Goal: Book appointment/travel/reservation

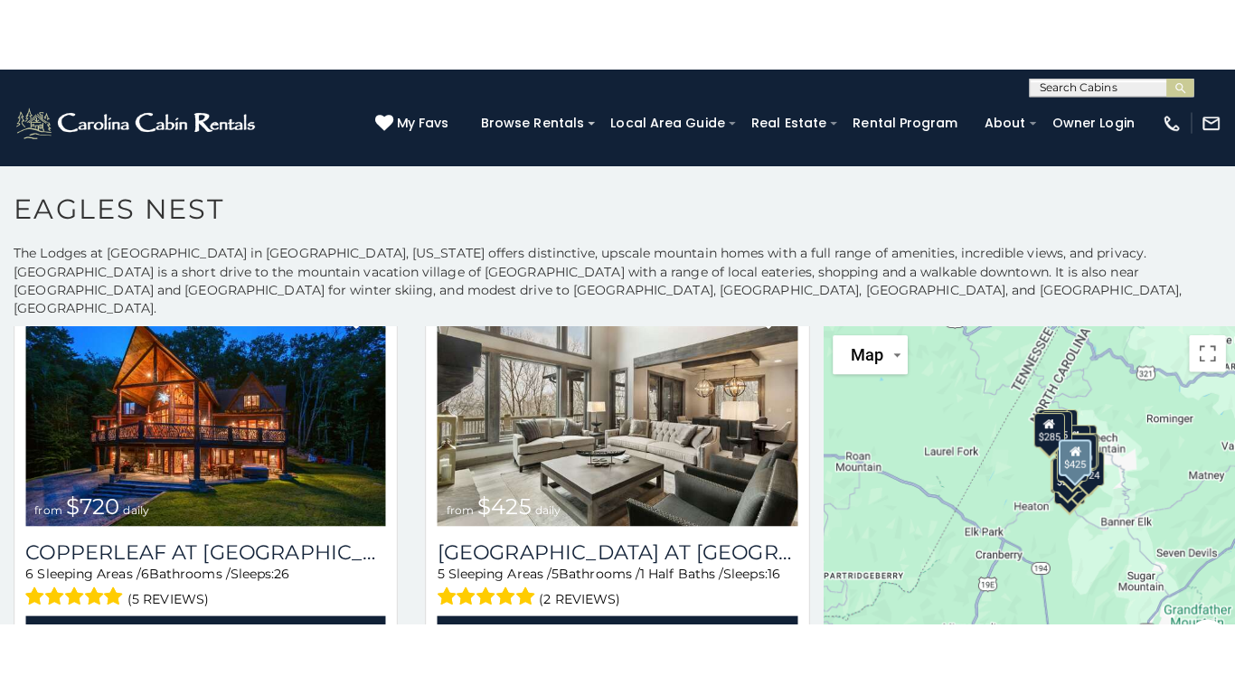
scroll to position [543, 0]
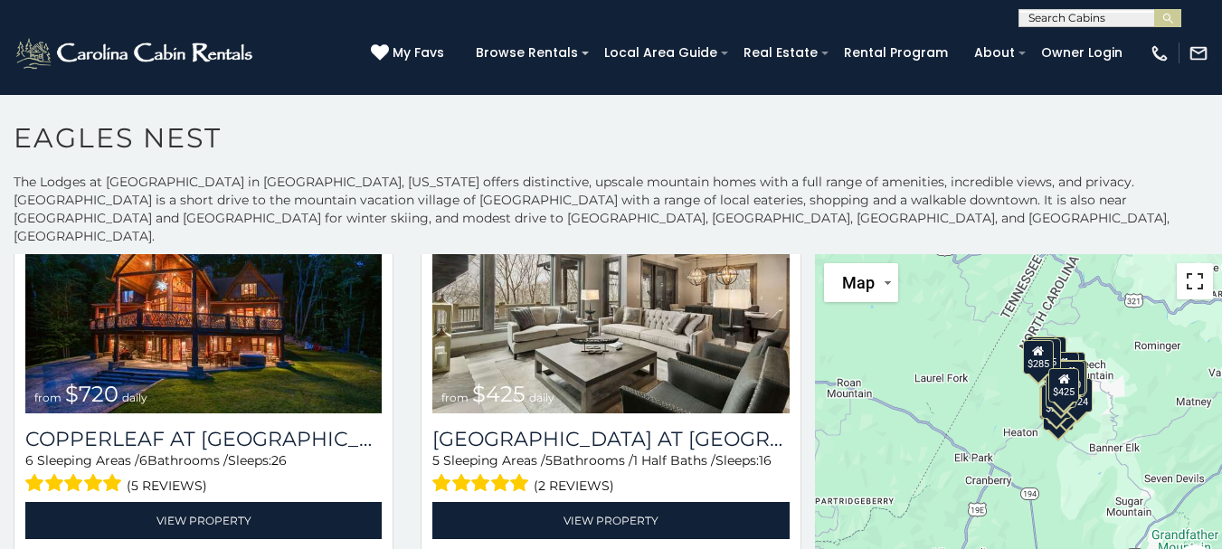
drag, startPoint x: 1185, startPoint y: 269, endPoint x: 963, endPoint y: 392, distance: 254.2
click at [1185, 269] on button "Toggle fullscreen view" at bounding box center [1194, 281] width 36 height 36
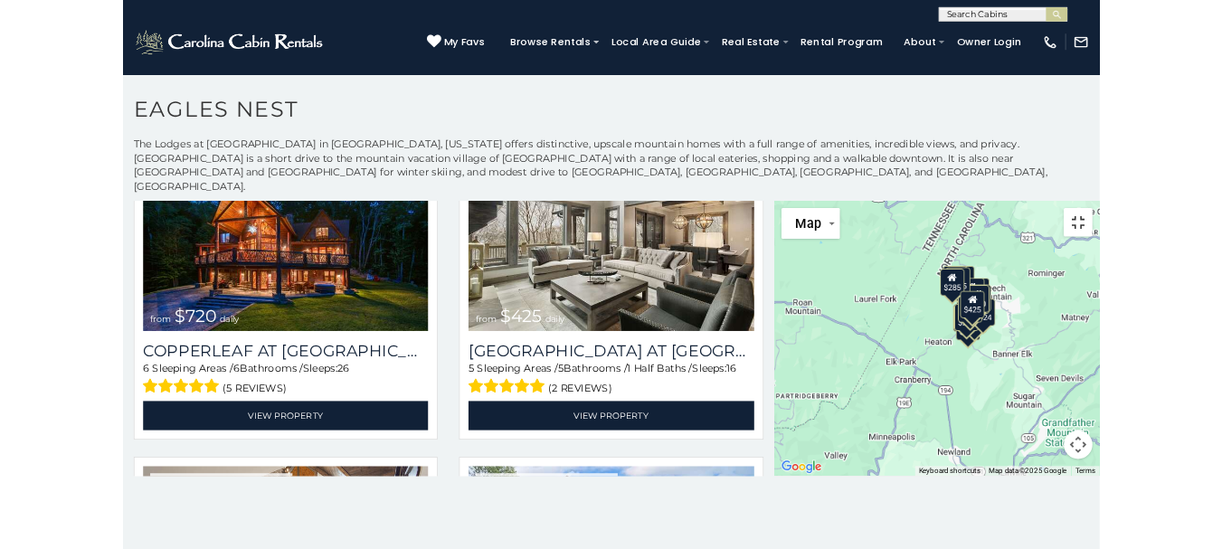
scroll to position [547, 0]
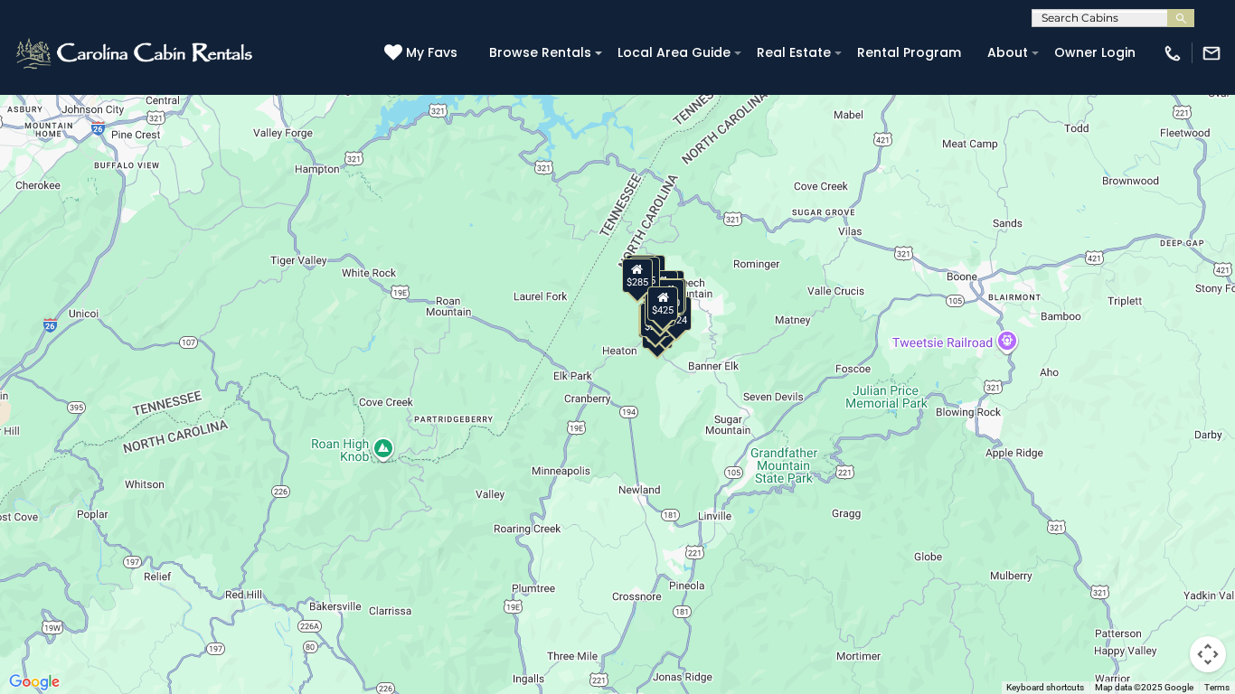
click at [709, 345] on div "$650 $285 $720 $425 $305 $230 $285 $200 $215 $290 $250 $315 $230 $424 $225 $230…" at bounding box center [617, 347] width 1235 height 694
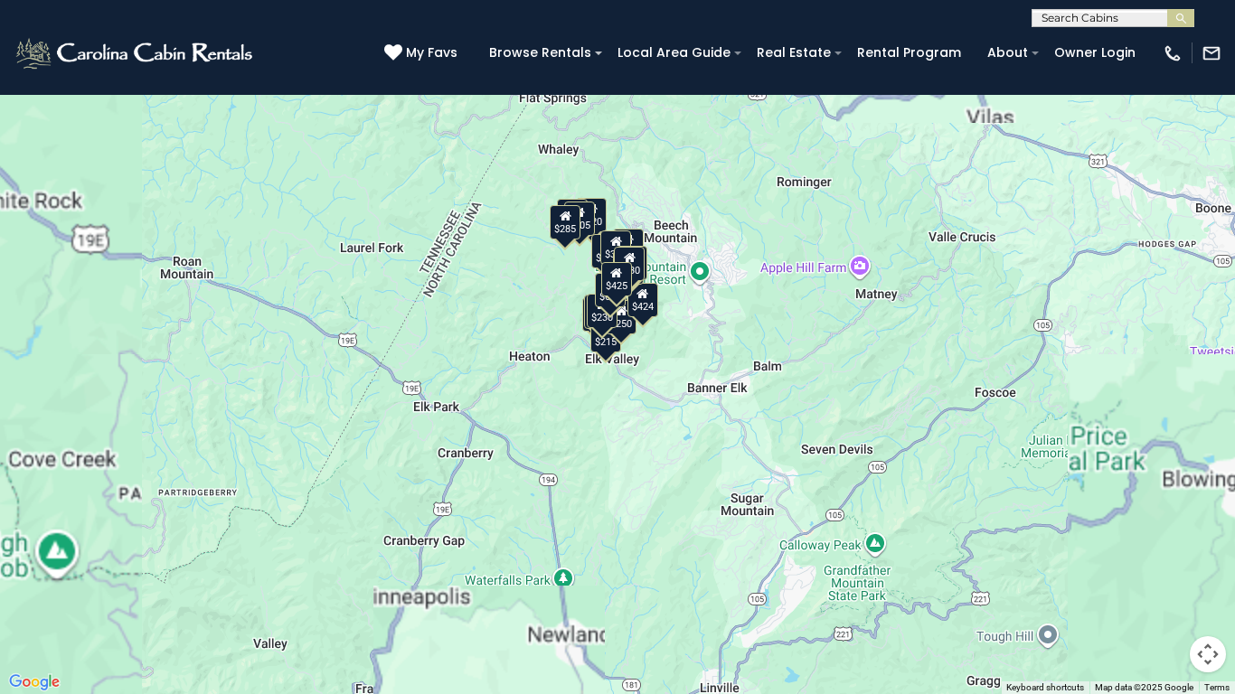
click at [666, 340] on div "$650 $285 $720 $425 $305 $230 $285 $200 $215 $290 $250 $315 $230 $424 $225 $230…" at bounding box center [617, 347] width 1235 height 694
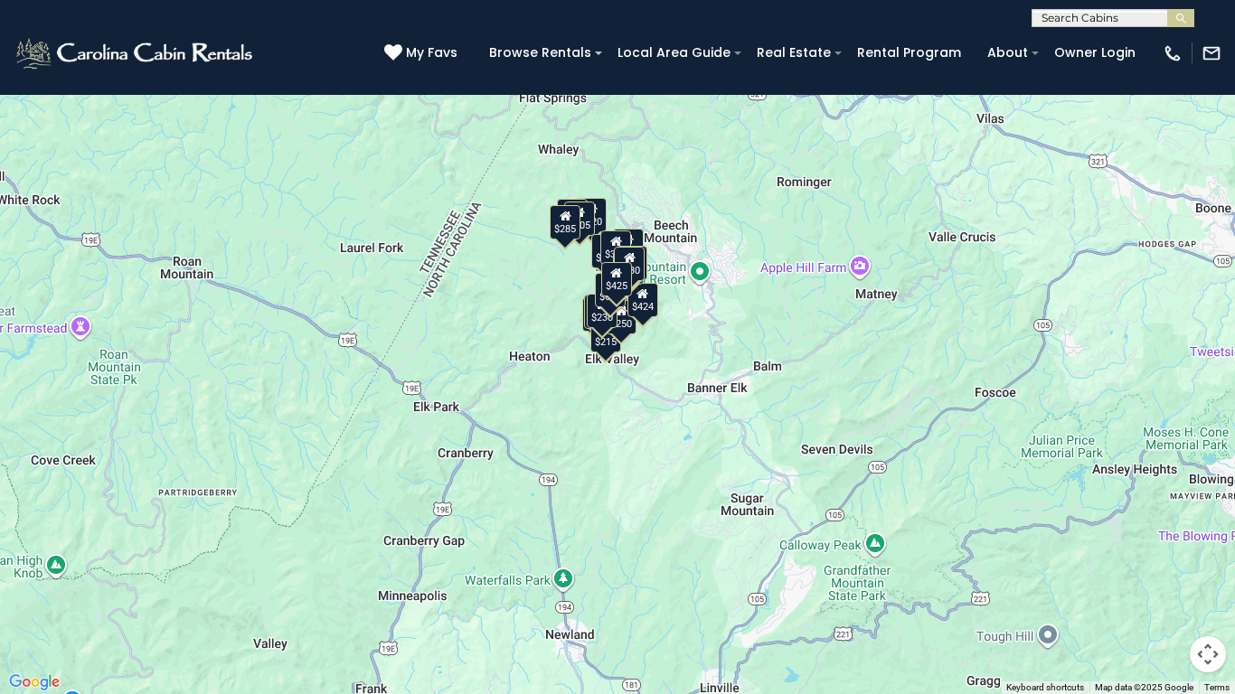
click at [666, 340] on div "$650 $285 $720 $425 $305 $230 $285 $200 $215 $290 $250 $315 $230 $424 $225 $230…" at bounding box center [617, 347] width 1235 height 694
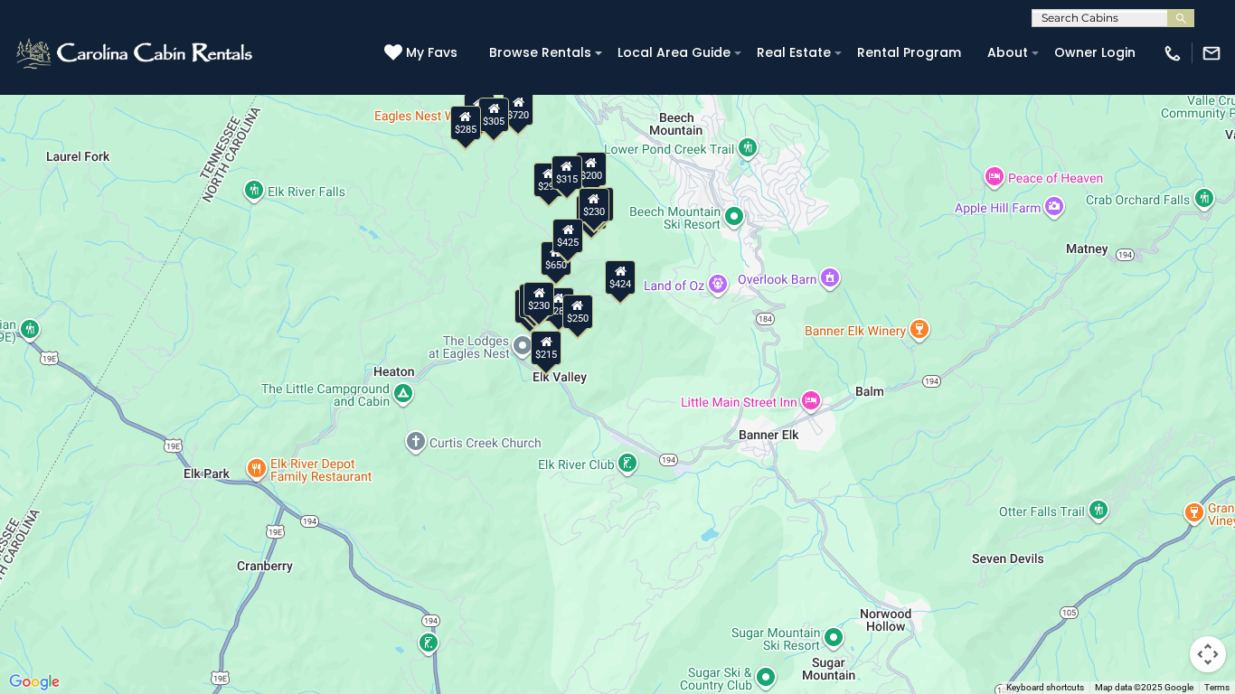
click at [666, 340] on div "$650 $285 $720 $425 $305 $230 $285 $200 $215 $290 $250 $315 $230 $424 $225 $230…" at bounding box center [617, 347] width 1235 height 694
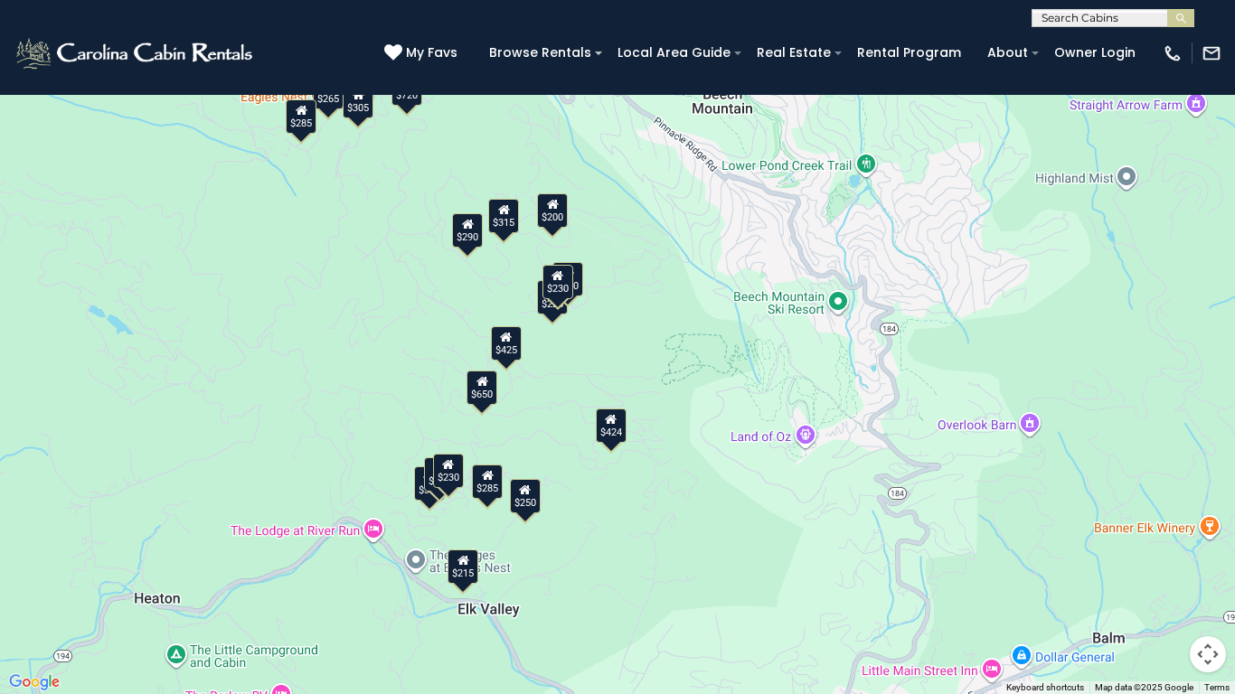
drag, startPoint x: 587, startPoint y: 335, endPoint x: 636, endPoint y: 494, distance: 166.5
click at [624, 513] on div "$650 $285 $720 $425 $305 $230 $285 $200 $215 $290 $250 $315 $230 $424 $225 $230…" at bounding box center [617, 347] width 1235 height 694
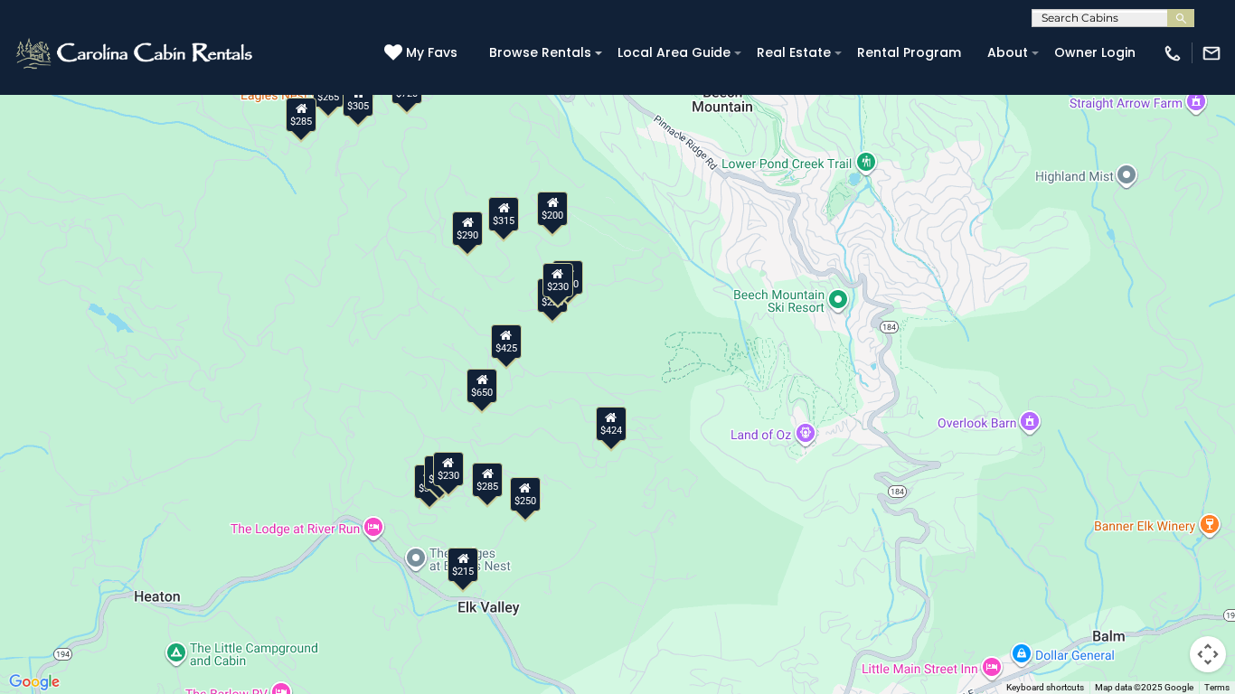
click at [462, 235] on div "$290" at bounding box center [467, 229] width 31 height 34
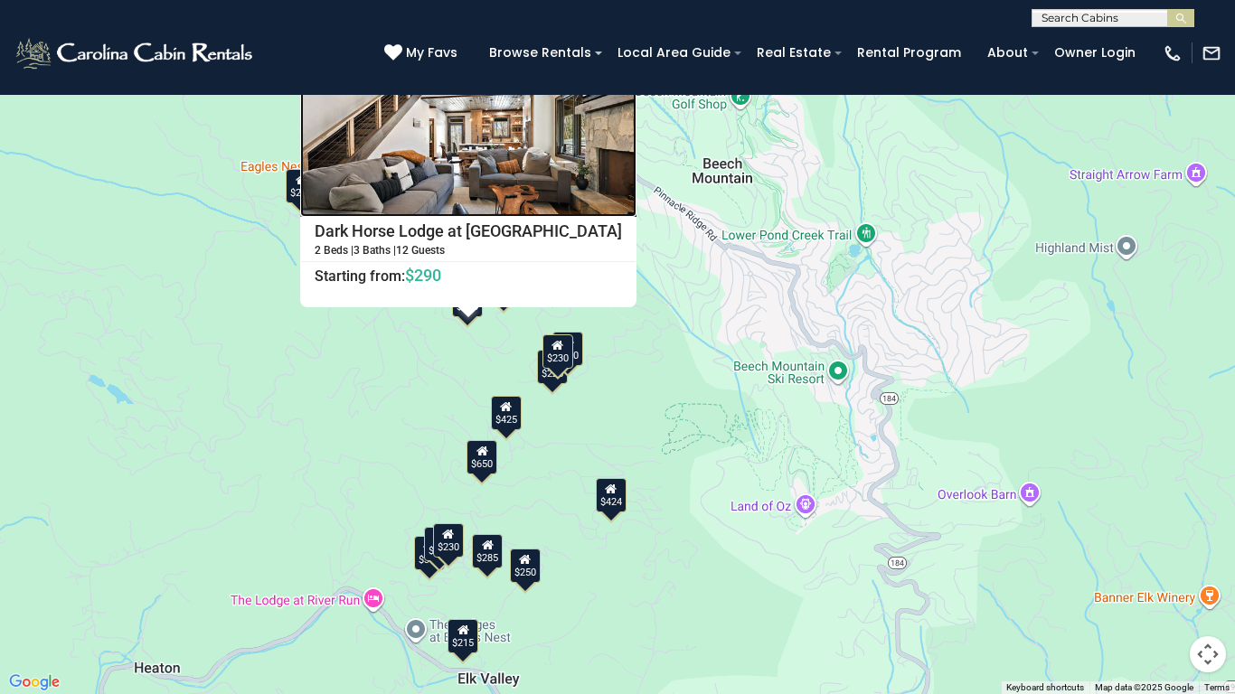
click at [448, 144] on img at bounding box center [468, 135] width 336 height 163
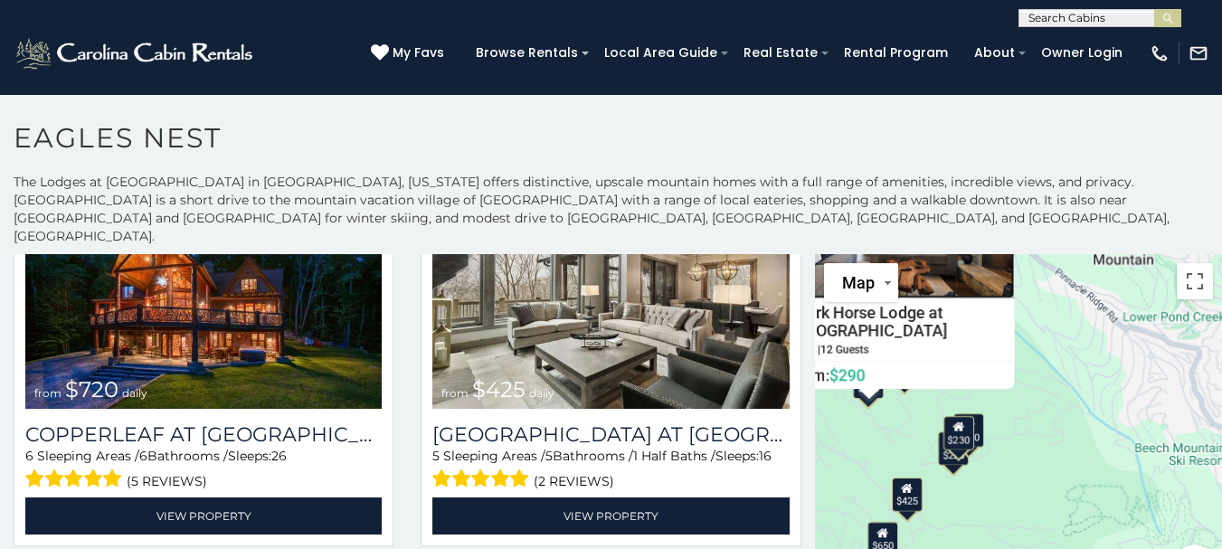
scroll to position [543, 0]
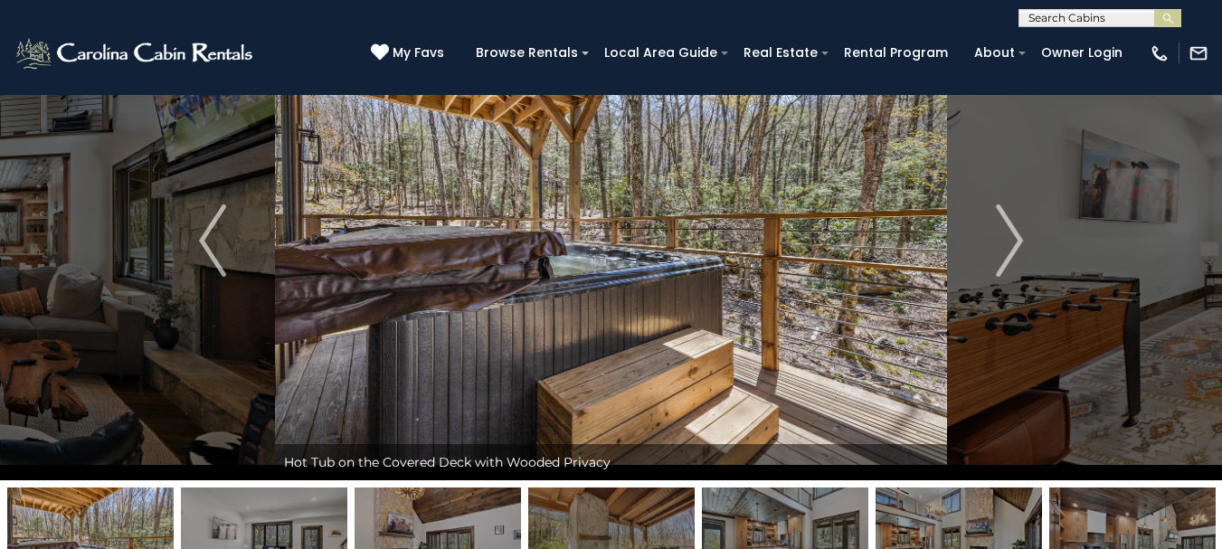
scroll to position [90, 0]
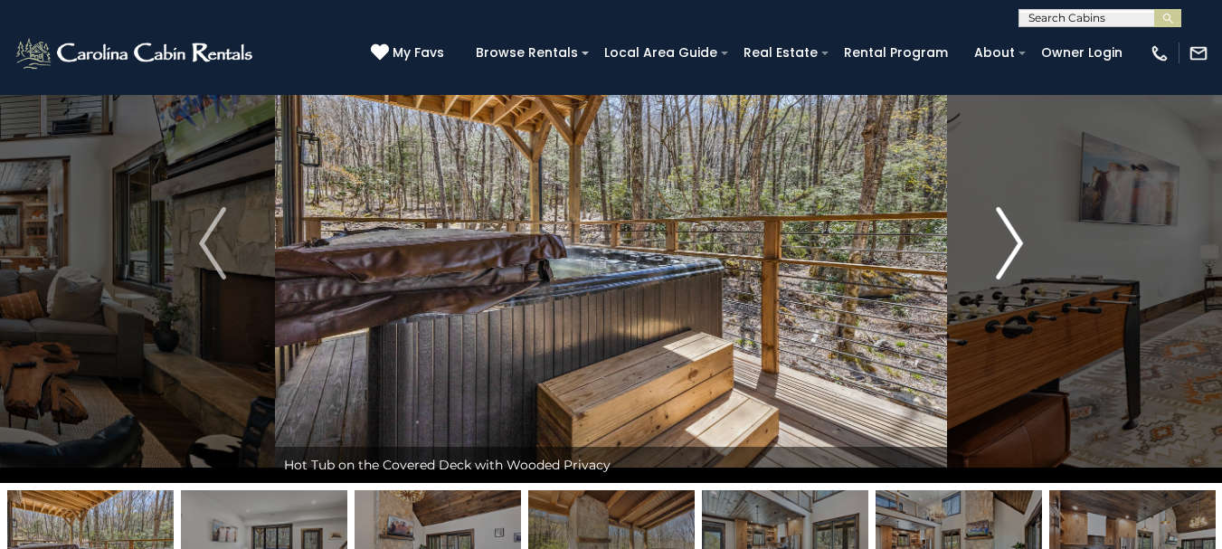
click at [1018, 242] on img "Next" at bounding box center [1009, 243] width 27 height 72
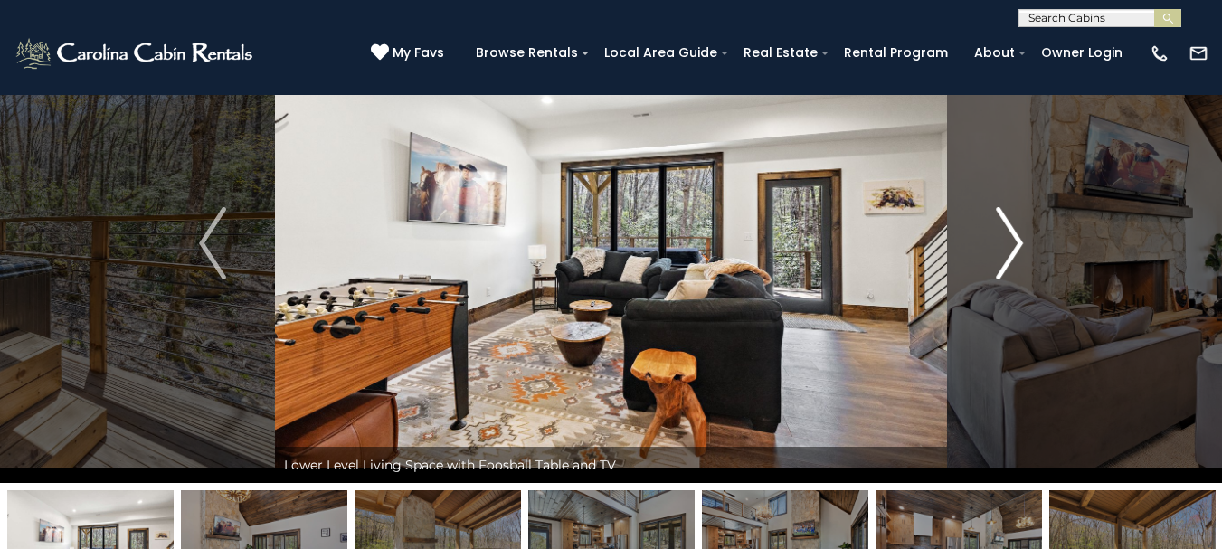
click at [1018, 242] on img "Next" at bounding box center [1009, 243] width 27 height 72
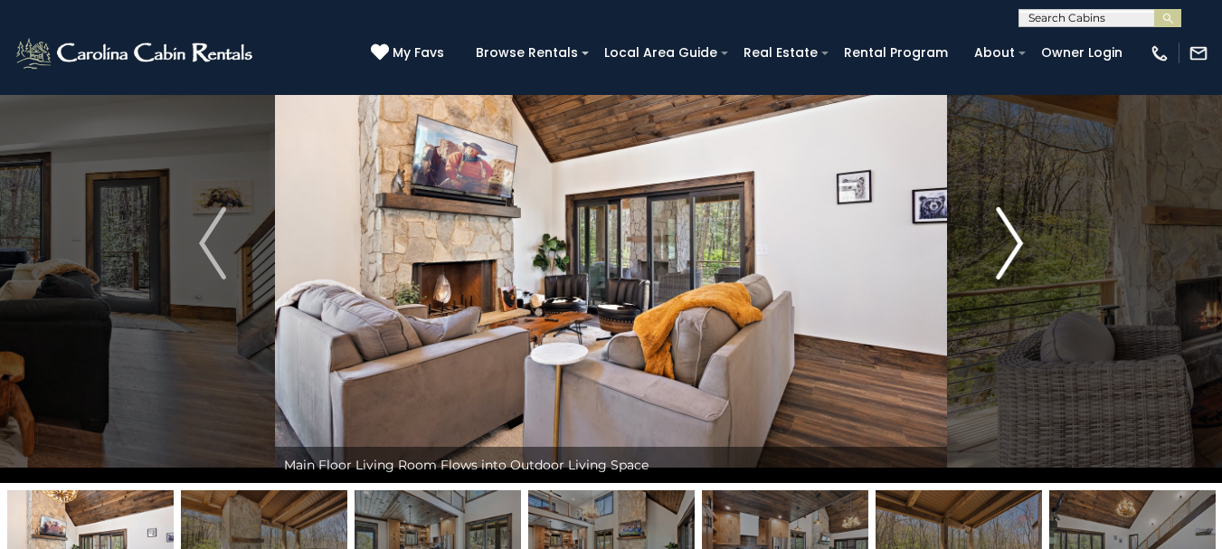
click at [1018, 242] on img "Next" at bounding box center [1009, 243] width 27 height 72
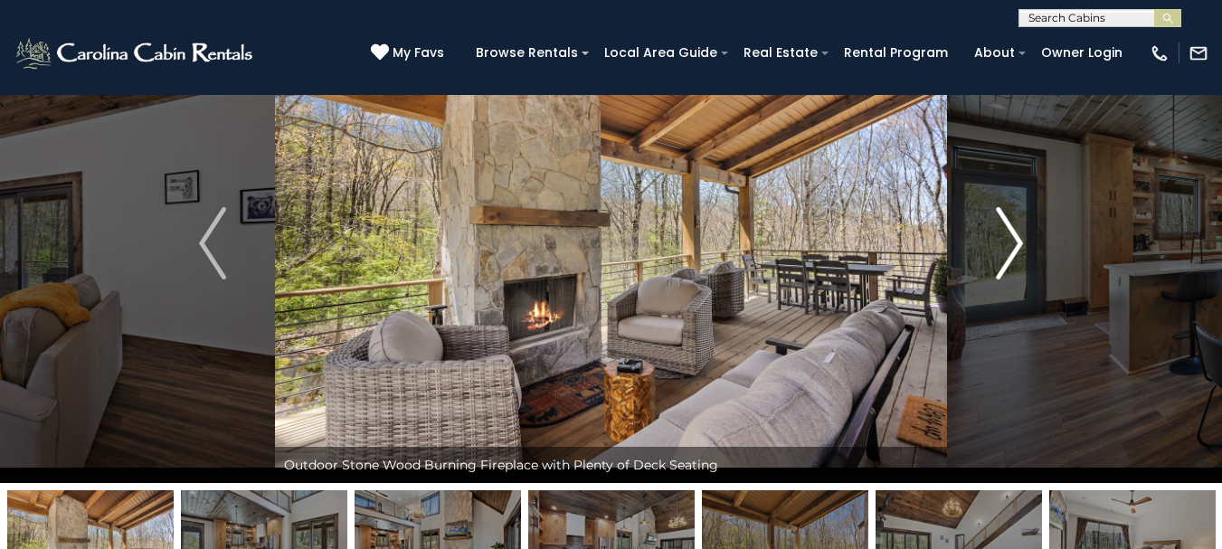
click at [1018, 242] on img "Next" at bounding box center [1009, 243] width 27 height 72
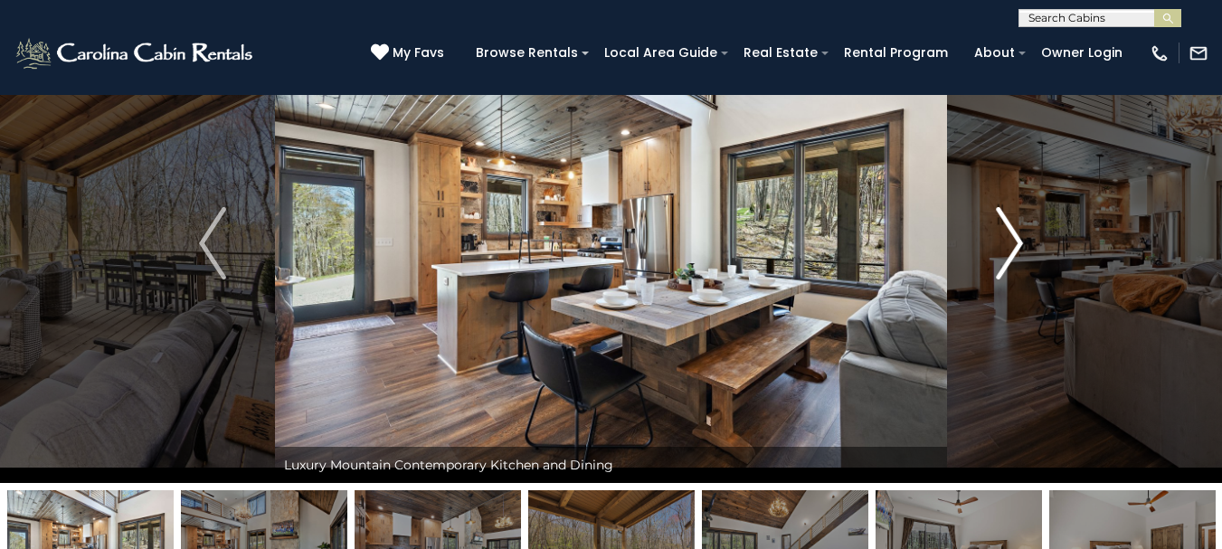
click at [1018, 242] on img "Next" at bounding box center [1009, 243] width 27 height 72
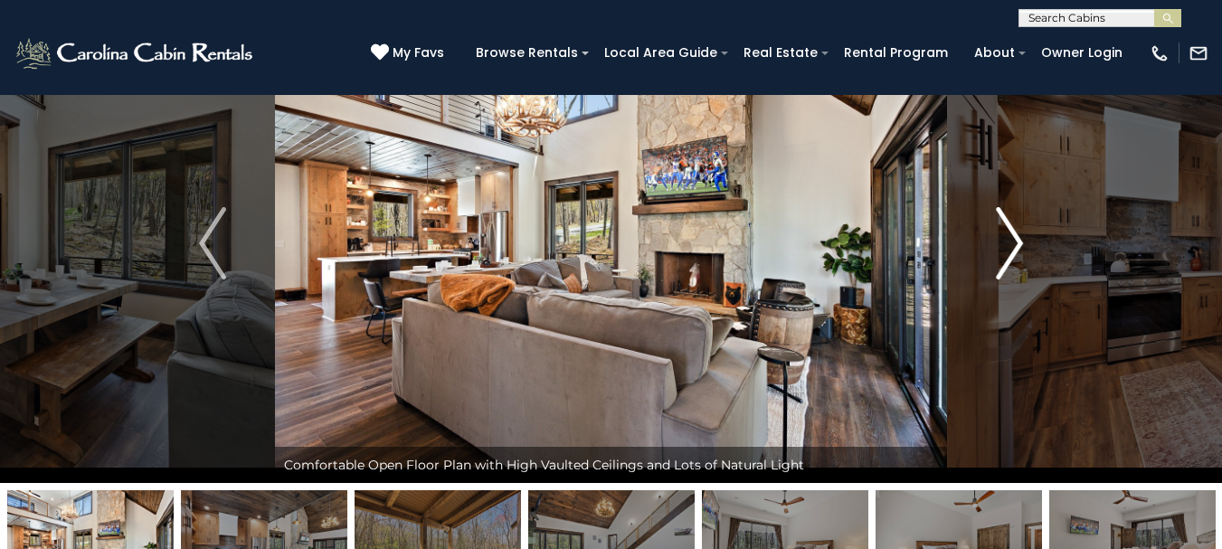
click at [1018, 242] on img "Next" at bounding box center [1009, 243] width 27 height 72
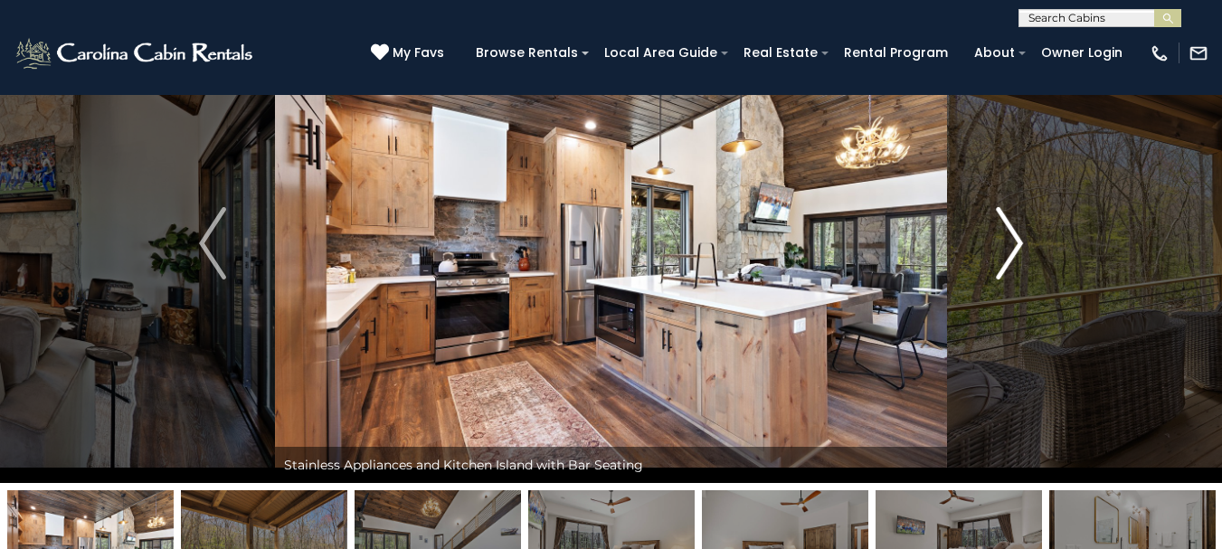
click at [1018, 242] on img "Next" at bounding box center [1009, 243] width 27 height 72
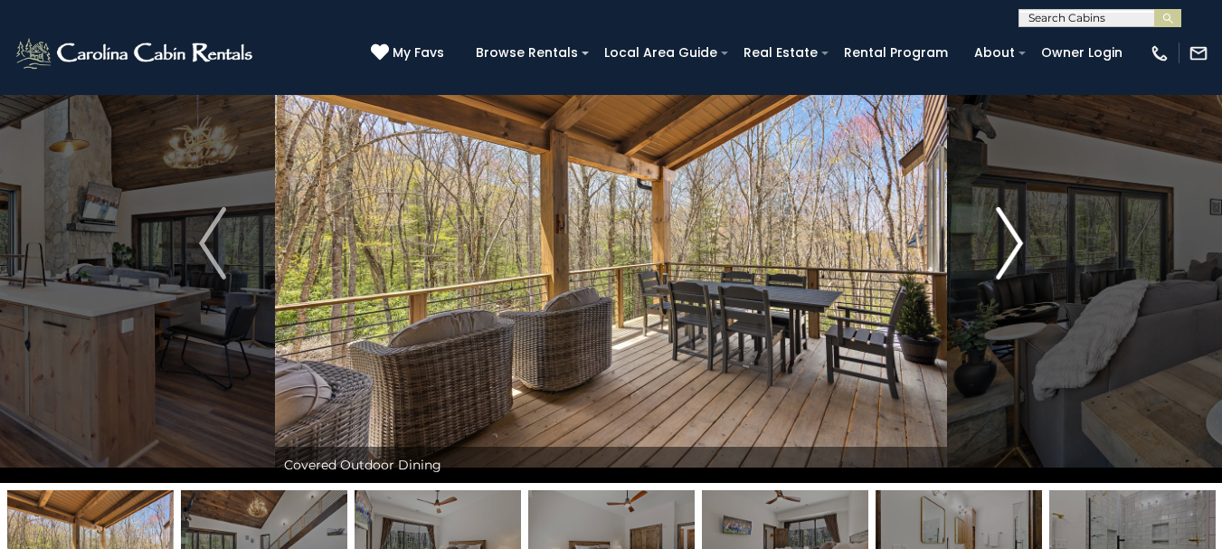
click at [1018, 242] on img "Next" at bounding box center [1009, 243] width 27 height 72
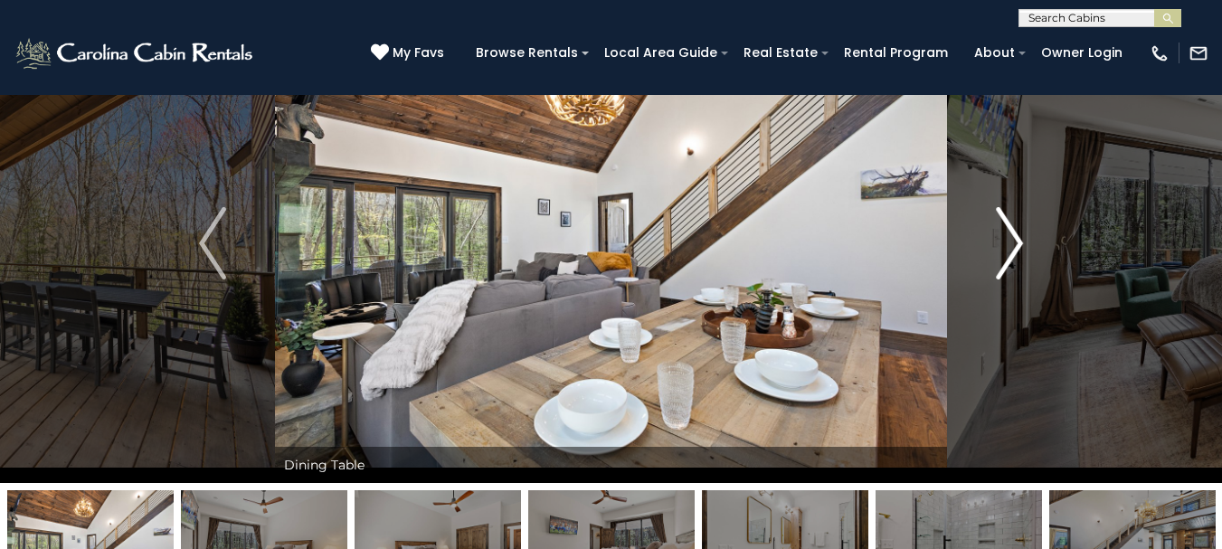
click at [1018, 242] on img "Next" at bounding box center [1009, 243] width 27 height 72
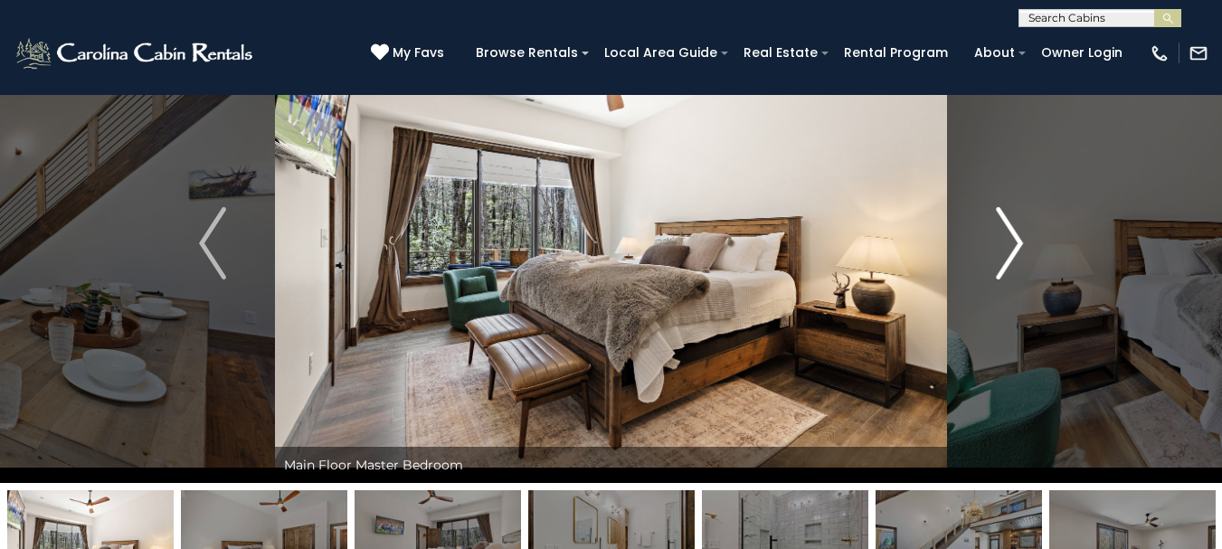
click at [1018, 242] on img "Next" at bounding box center [1009, 243] width 27 height 72
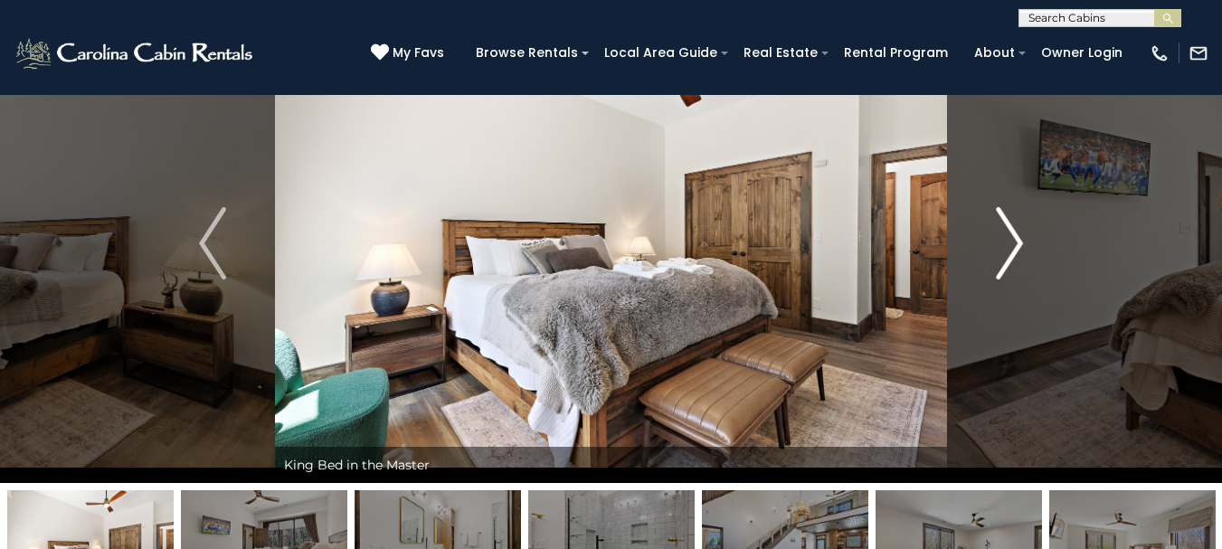
click at [1018, 242] on img "Next" at bounding box center [1009, 243] width 27 height 72
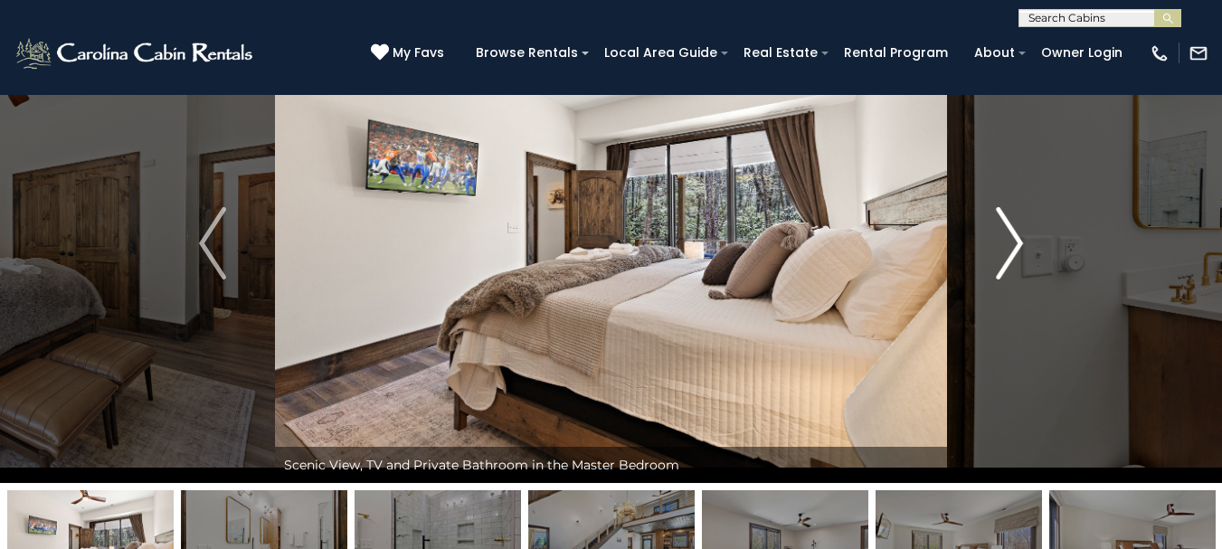
click at [1018, 242] on img "Next" at bounding box center [1009, 243] width 27 height 72
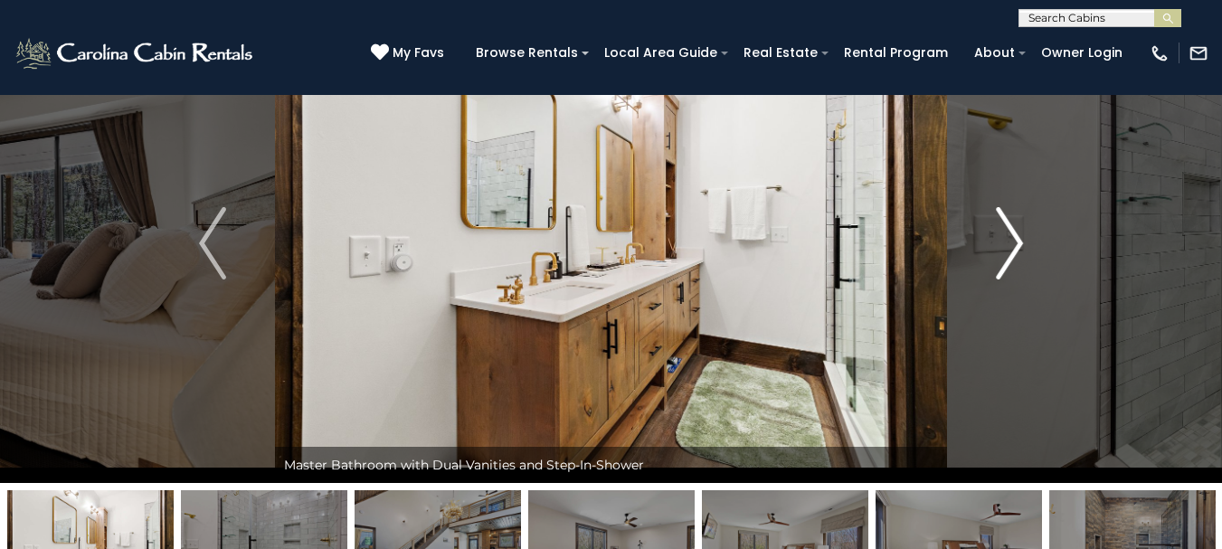
click at [1018, 242] on img "Next" at bounding box center [1009, 243] width 27 height 72
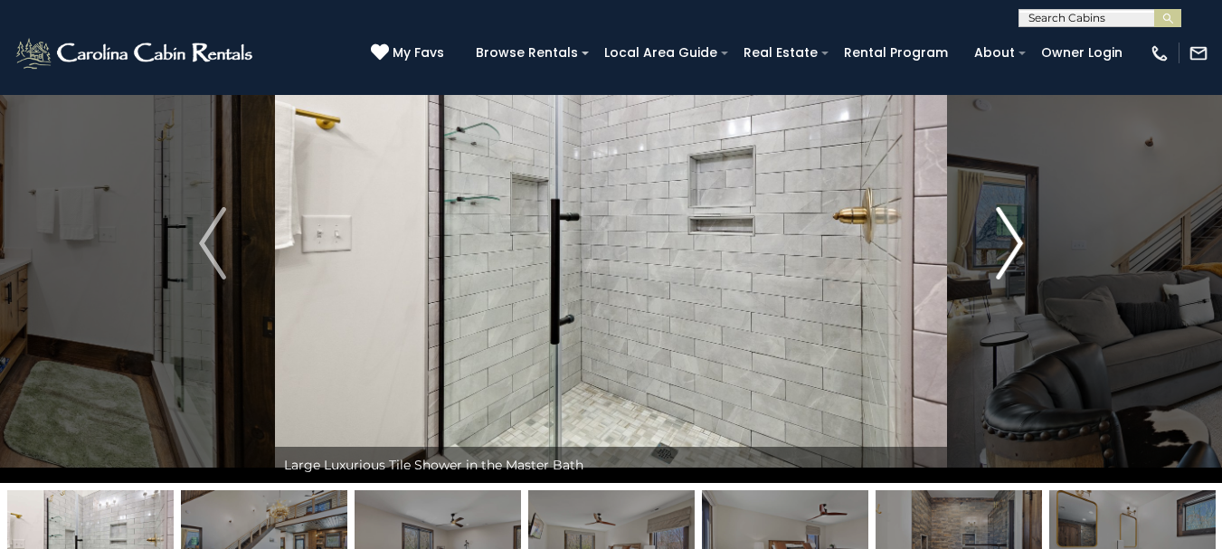
click at [1018, 242] on img "Next" at bounding box center [1009, 243] width 27 height 72
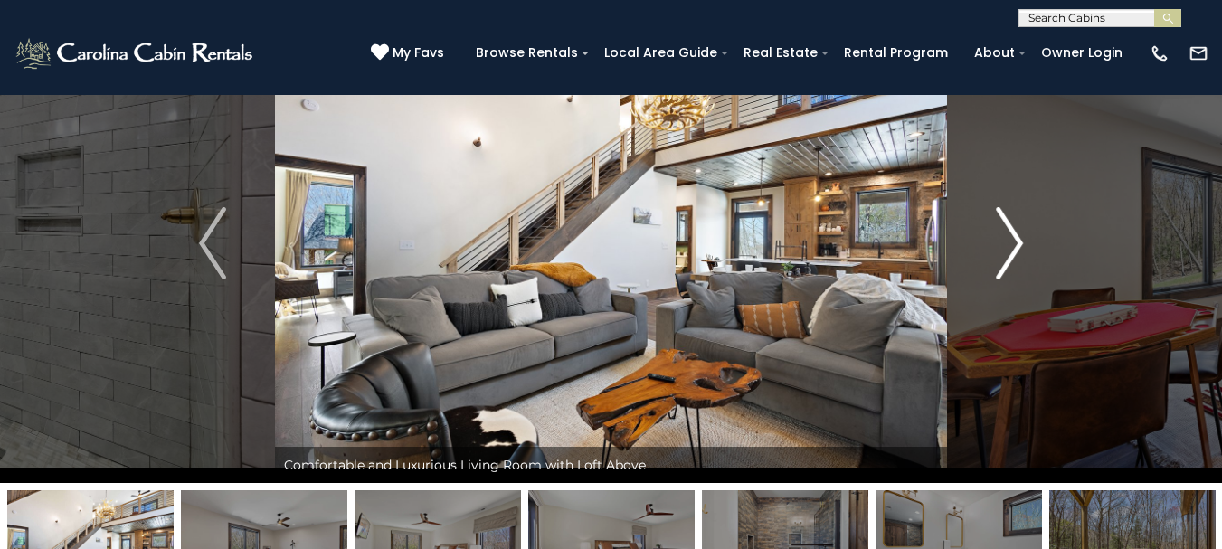
click at [1018, 242] on img "Next" at bounding box center [1009, 243] width 27 height 72
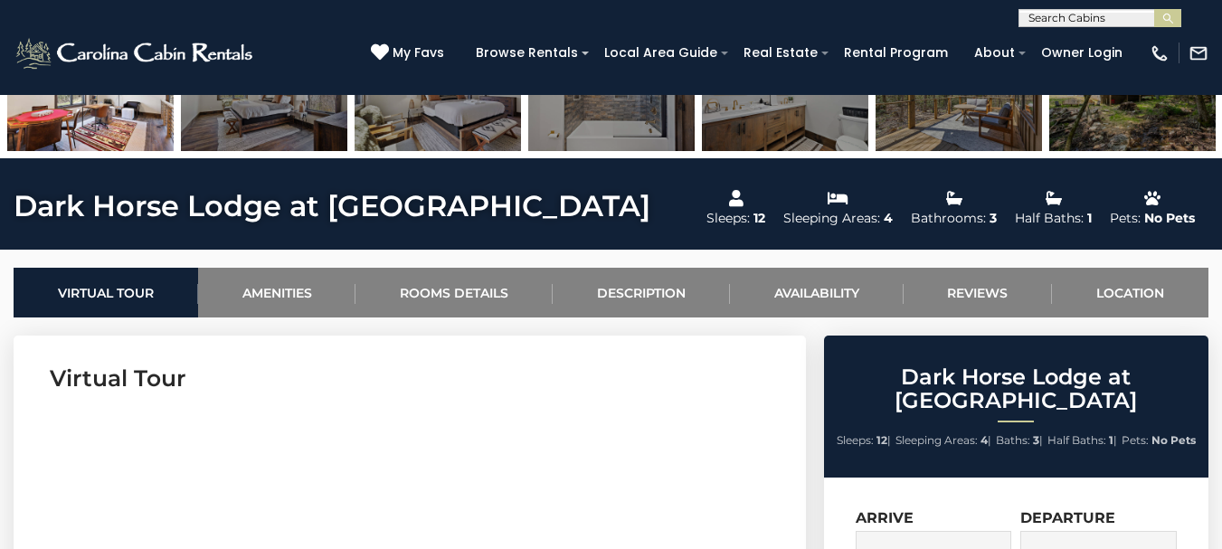
scroll to position [633, 0]
